Goal: Information Seeking & Learning: Learn about a topic

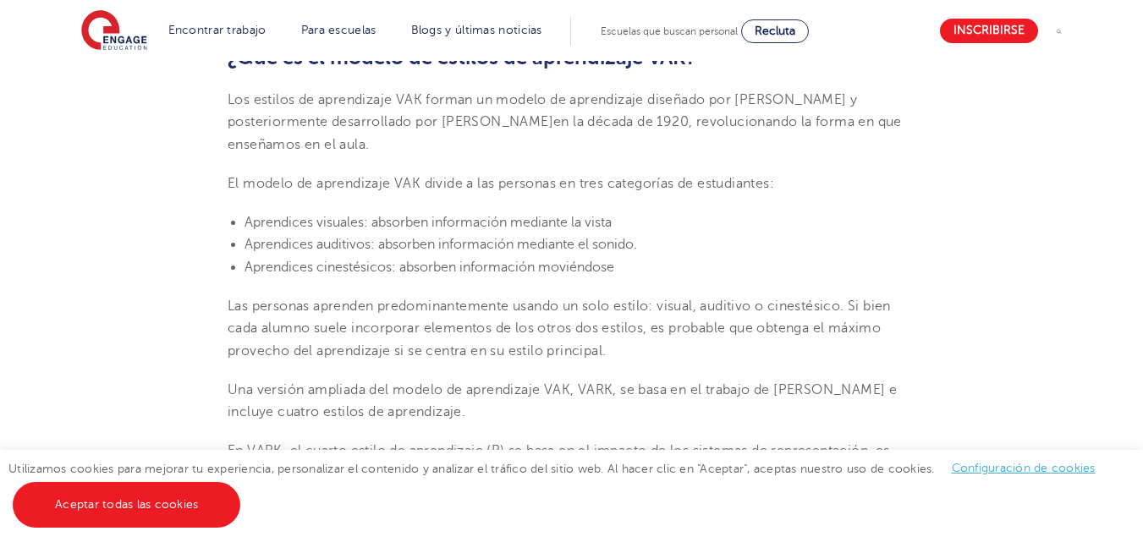
scroll to position [584, 0]
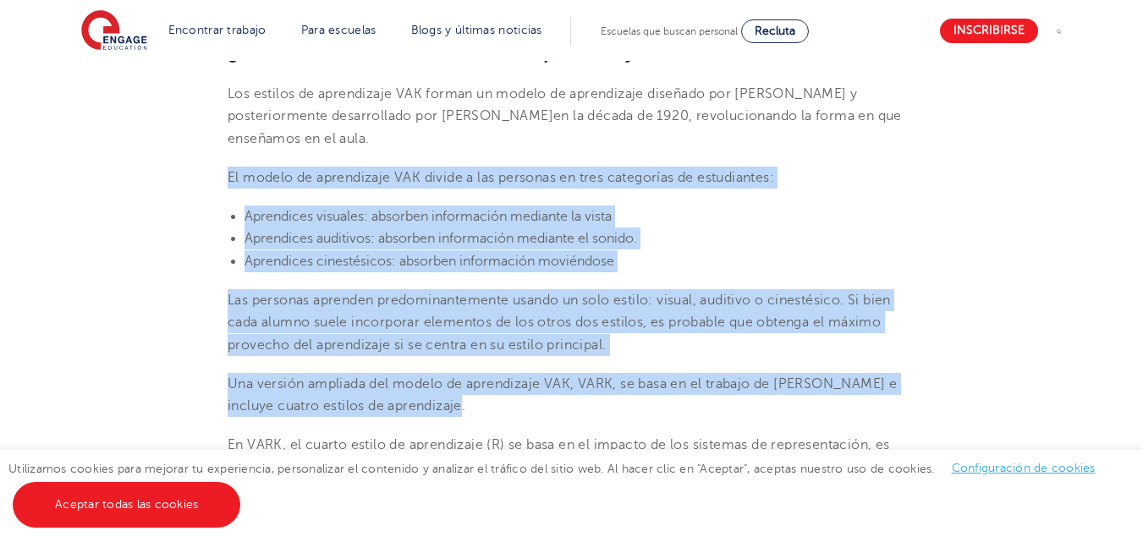
drag, startPoint x: 226, startPoint y: 176, endPoint x: 841, endPoint y: 406, distance: 656.8
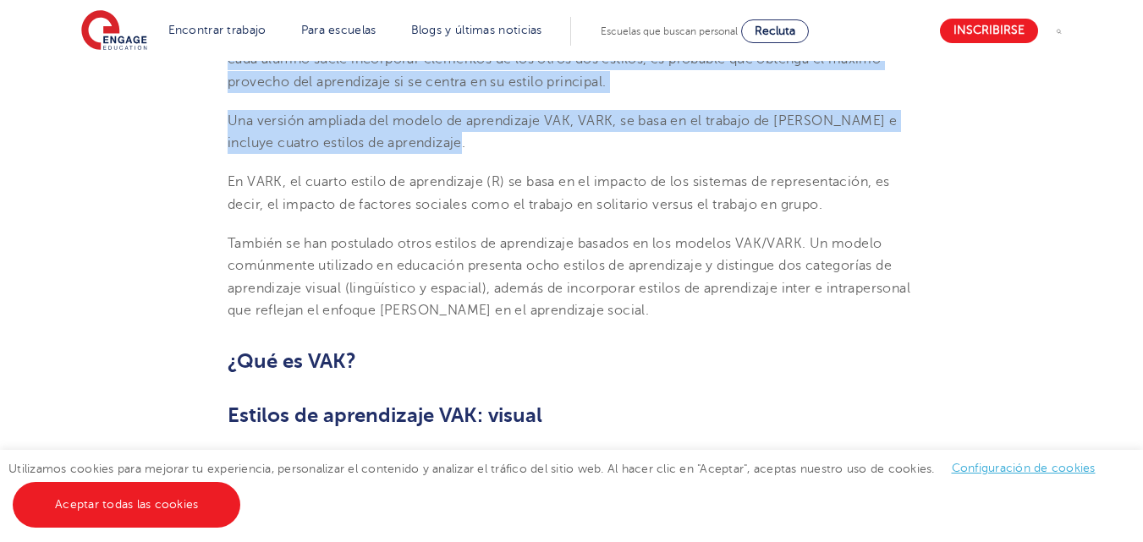
scroll to position [828, 0]
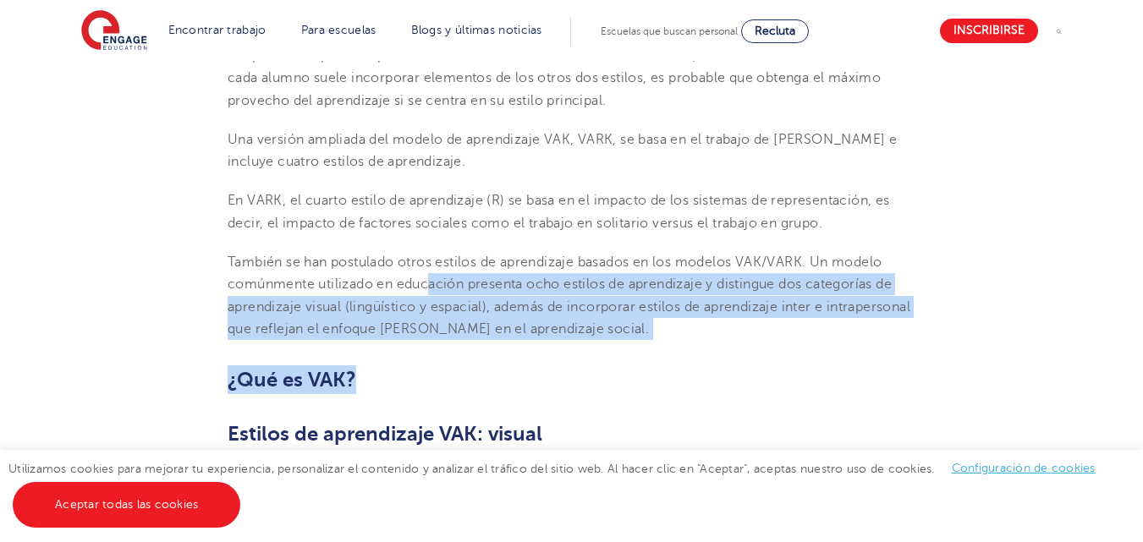
drag, startPoint x: 721, startPoint y: 351, endPoint x: 429, endPoint y: 284, distance: 299.5
click at [429, 284] on font "También se han postulado otros estilos de aprendizaje basados ​​en los modelos …" at bounding box center [569, 296] width 683 height 82
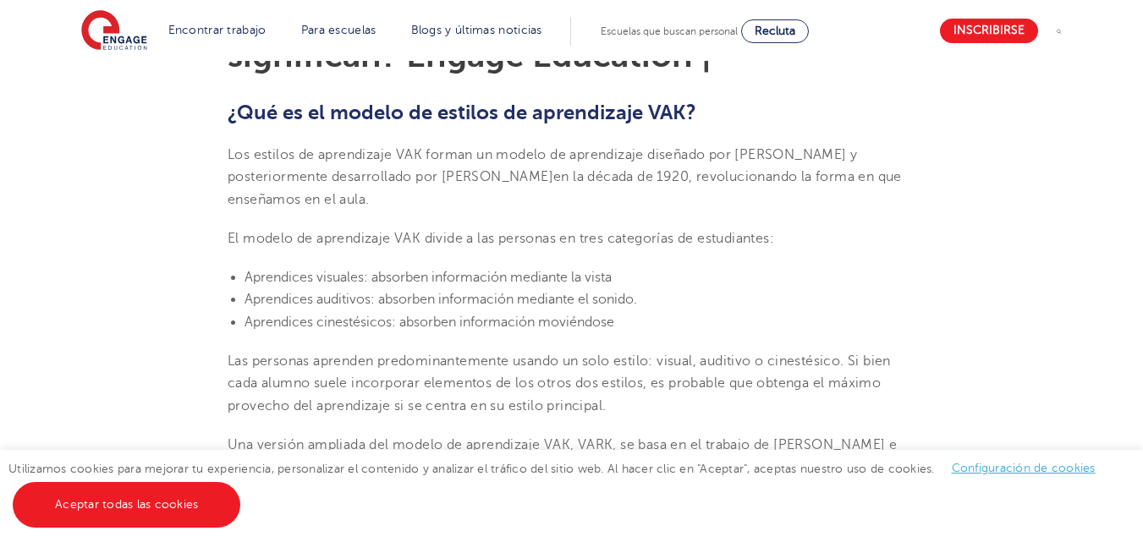
scroll to position [516, 0]
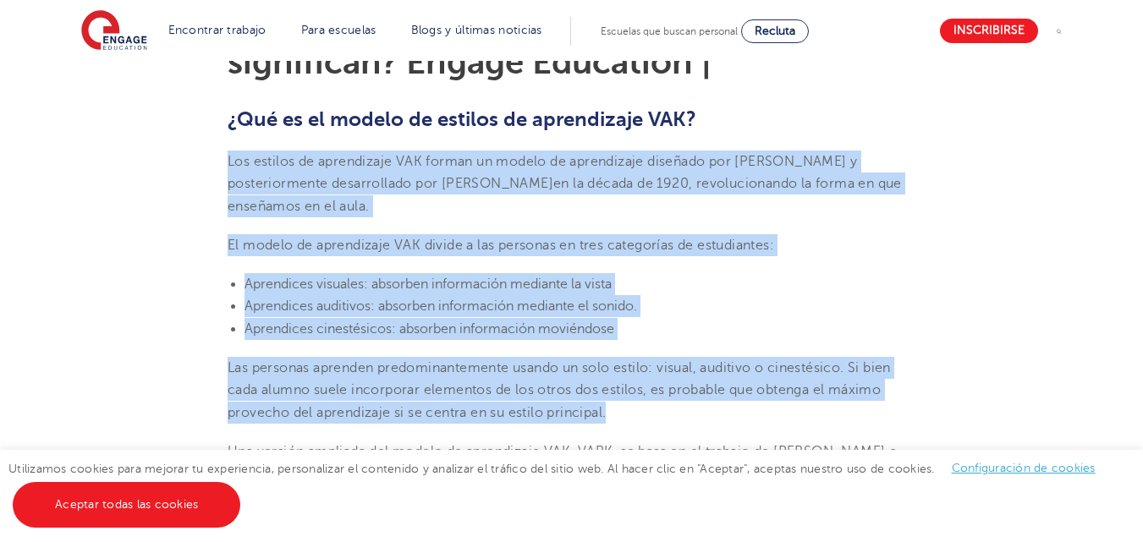
drag, startPoint x: 223, startPoint y: 160, endPoint x: 868, endPoint y: 413, distance: 693.4
drag, startPoint x: 389, startPoint y: 316, endPoint x: 402, endPoint y: 294, distance: 25.4
copy section "Los estilos de aprendizaje VAK forman un modelo de aprendizaje diseñado por [PE…"
